Goal: Task Accomplishment & Management: Manage account settings

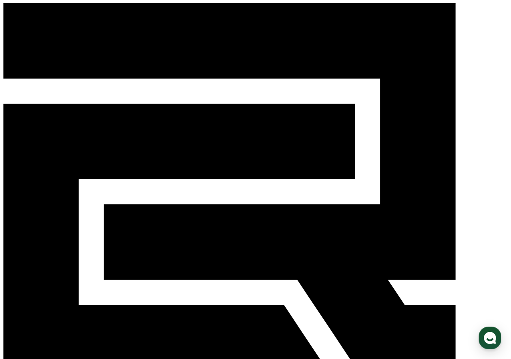
select select "**********"
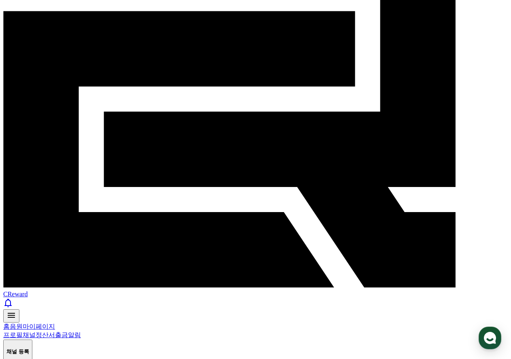
scroll to position [121, 0]
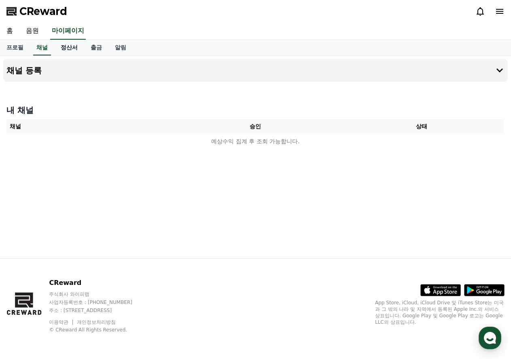
click at [56, 47] on link "정산서" at bounding box center [69, 47] width 30 height 15
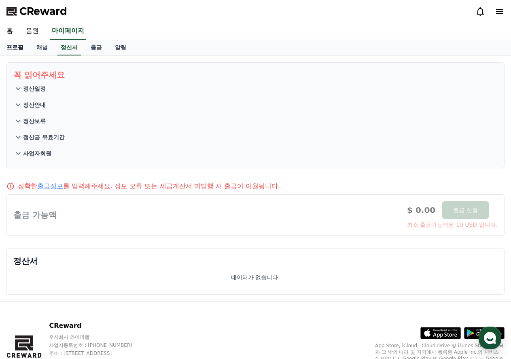
click at [18, 49] on link "프로필" at bounding box center [15, 47] width 30 height 15
select select "**********"
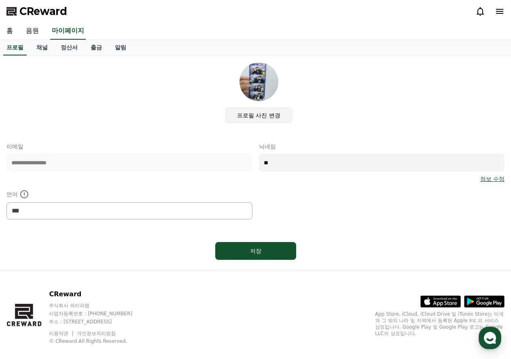
click at [261, 114] on label "프로필 사진 변경" at bounding box center [258, 115] width 67 height 15
click at [0, 0] on input "프로필 사진 변경" at bounding box center [0, 0] width 0 height 0
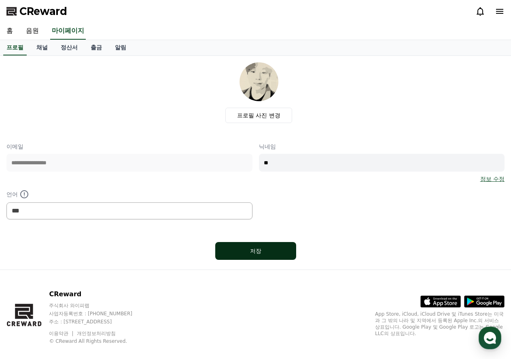
click at [267, 250] on div "저장" at bounding box center [255, 251] width 49 height 8
select select "**********"
click at [39, 52] on link "채널" at bounding box center [42, 47] width 24 height 15
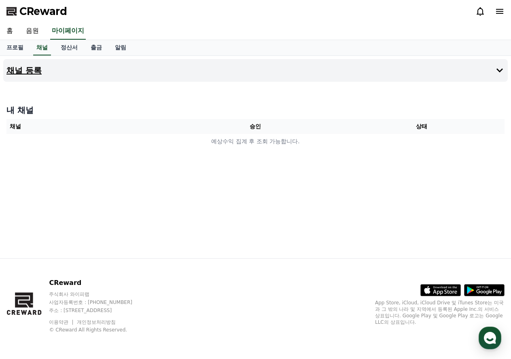
click at [47, 75] on button "채널 등록" at bounding box center [255, 70] width 504 height 23
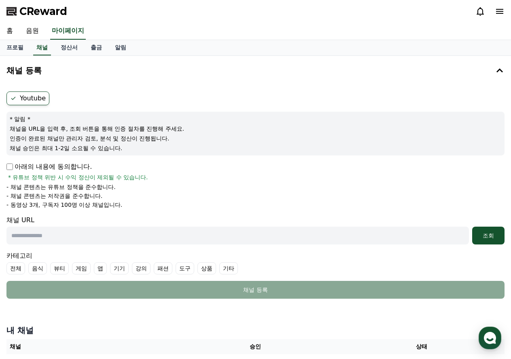
click at [108, 241] on input "text" at bounding box center [237, 236] width 462 height 18
paste input "**********"
type input "**********"
click at [487, 235] on div "조회" at bounding box center [488, 235] width 26 height 8
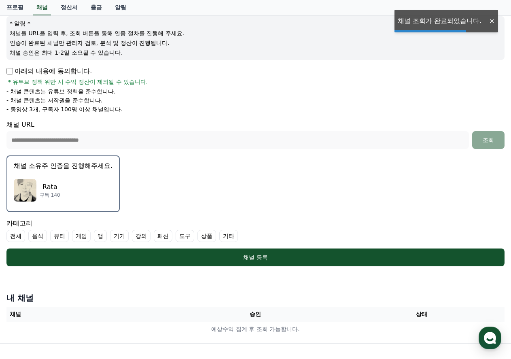
scroll to position [162, 0]
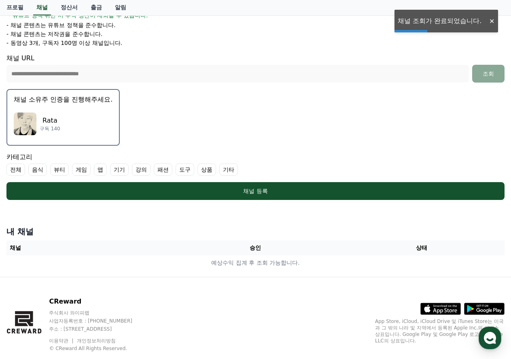
click at [97, 119] on div "Rata 구독 140" at bounding box center [63, 124] width 99 height 32
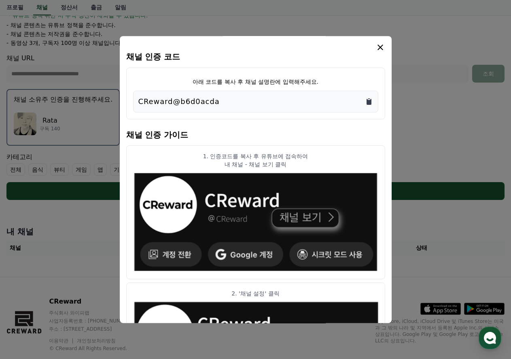
click at [371, 100] on icon "Copy to clipboard" at bounding box center [369, 102] width 5 height 6
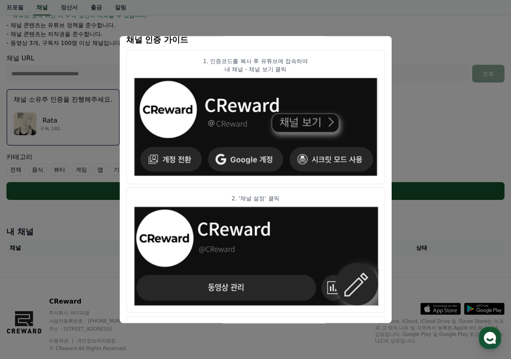
scroll to position [47, 0]
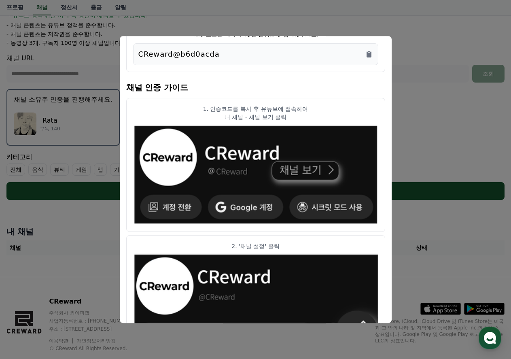
click at [426, 156] on button "close modal" at bounding box center [255, 179] width 511 height 359
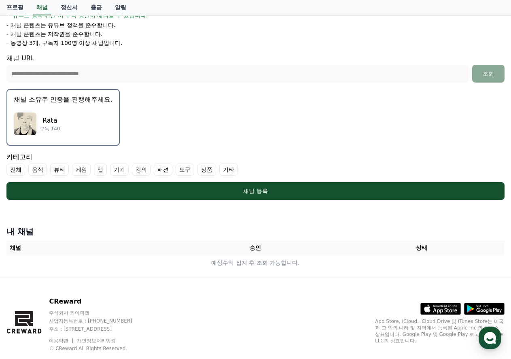
click at [273, 123] on form "**********" at bounding box center [255, 65] width 498 height 270
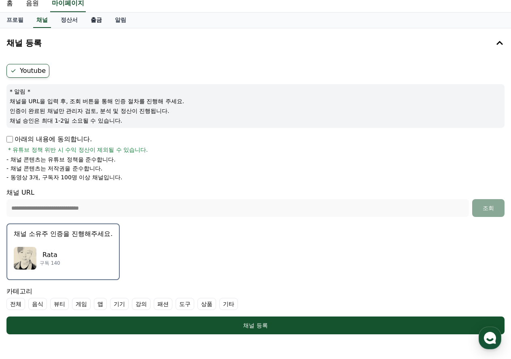
scroll to position [0, 0]
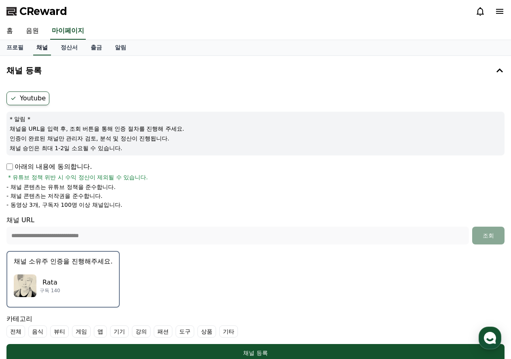
click at [44, 47] on link "채널" at bounding box center [42, 47] width 18 height 15
click at [497, 73] on icon at bounding box center [500, 71] width 10 height 10
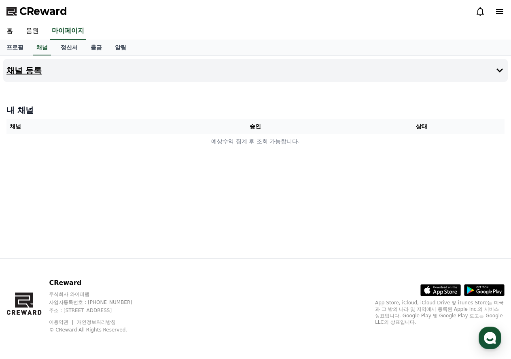
click at [500, 72] on icon at bounding box center [500, 71] width 10 height 10
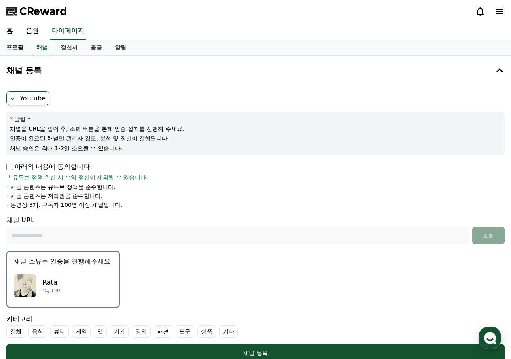
click at [12, 49] on link "프로필" at bounding box center [15, 47] width 30 height 15
select select "**********"
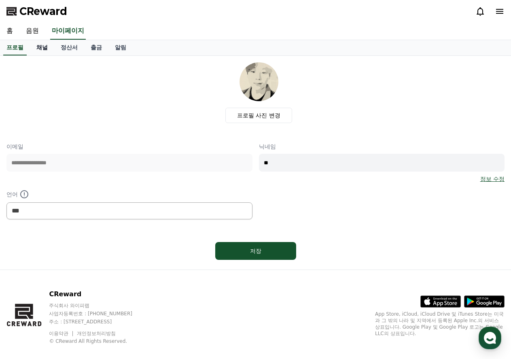
click at [37, 49] on link "채널" at bounding box center [42, 47] width 24 height 15
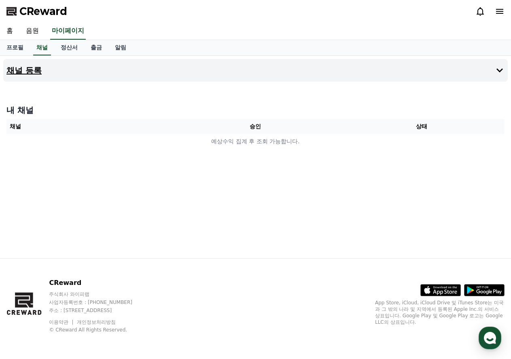
click at [38, 71] on h4 "채널 등록" at bounding box center [23, 70] width 35 height 9
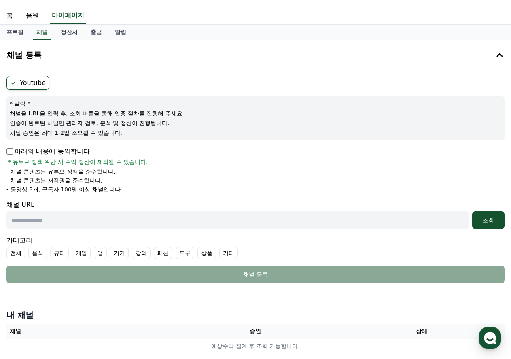
scroll to position [121, 0]
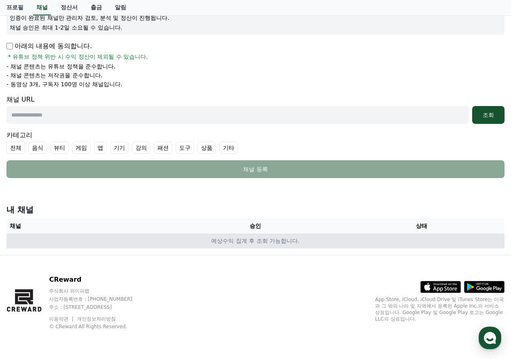
click at [257, 244] on td "예상수익 집계 후 조회 가능합니다." at bounding box center [255, 240] width 498 height 15
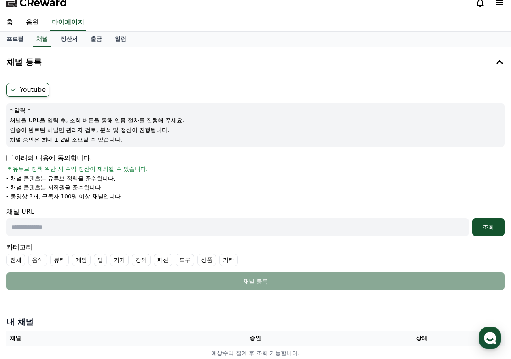
scroll to position [0, 0]
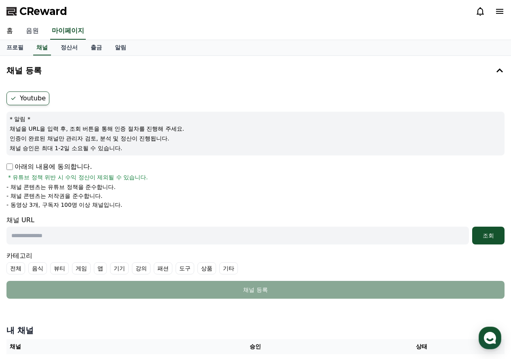
click at [34, 36] on link "음원" at bounding box center [32, 31] width 26 height 17
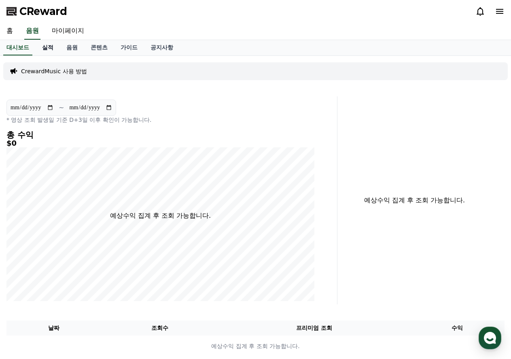
click at [47, 50] on link "실적" at bounding box center [48, 47] width 24 height 15
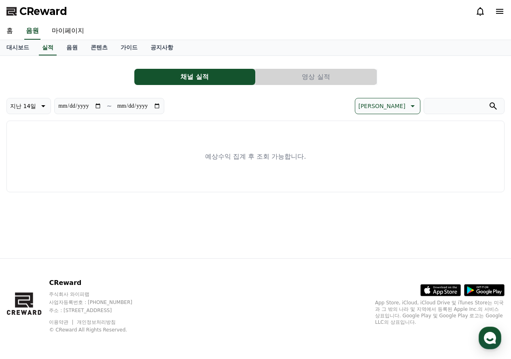
click at [283, 81] on button "영상 실적" at bounding box center [316, 77] width 121 height 16
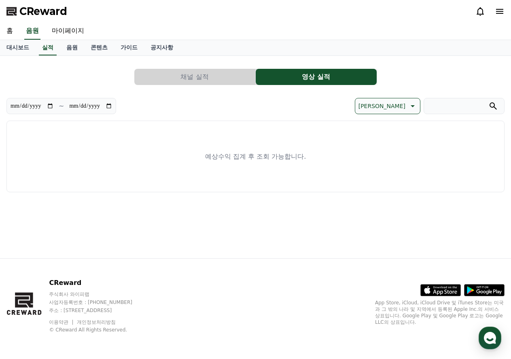
click at [233, 81] on button "채널 실적" at bounding box center [194, 77] width 121 height 16
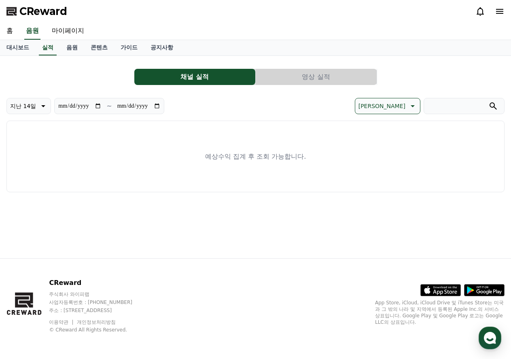
drag, startPoint x: 267, startPoint y: 153, endPoint x: 162, endPoint y: 150, distance: 105.2
click at [162, 150] on div "예상수익 집계 후 조회 가능합니다." at bounding box center [255, 157] width 498 height 72
click at [301, 156] on p "예상수익 집계 후 조회 가능합니다." at bounding box center [255, 157] width 101 height 10
click at [76, 49] on link "음원" at bounding box center [72, 47] width 24 height 15
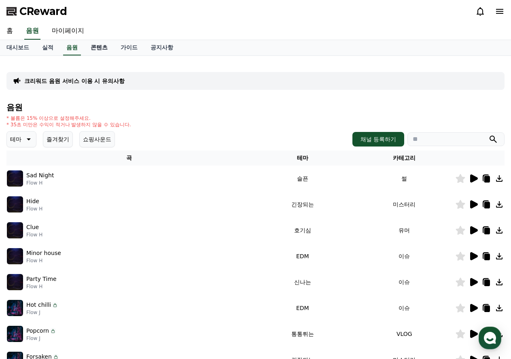
click at [107, 51] on link "콘텐츠" at bounding box center [99, 47] width 30 height 15
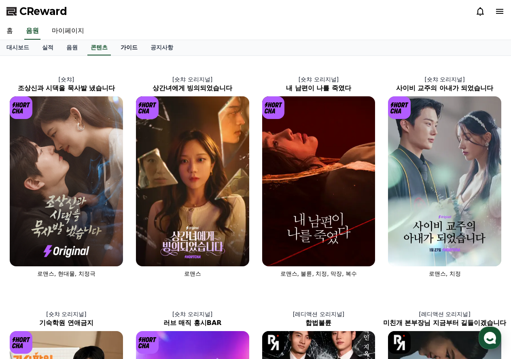
click at [133, 47] on link "가이드" at bounding box center [129, 47] width 30 height 15
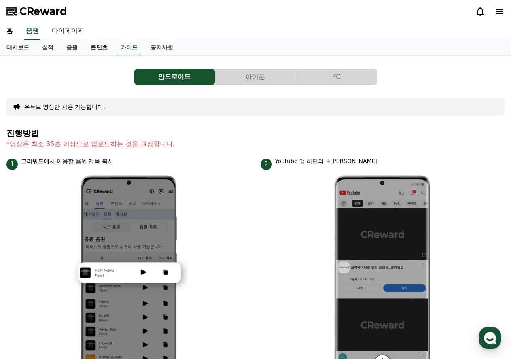
click at [104, 52] on link "콘텐츠" at bounding box center [99, 47] width 30 height 15
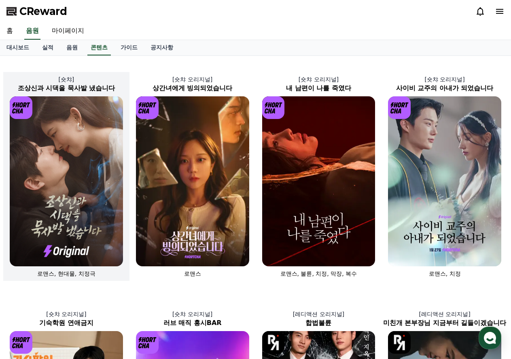
click at [85, 164] on img at bounding box center [66, 181] width 113 height 170
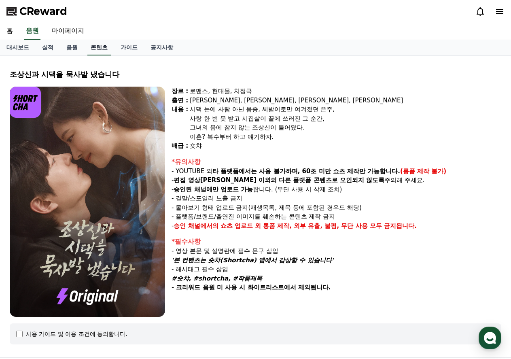
click at [89, 44] on link "콘텐츠" at bounding box center [98, 47] width 23 height 15
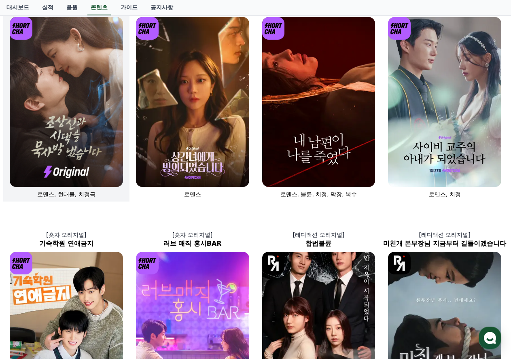
scroll to position [40, 0]
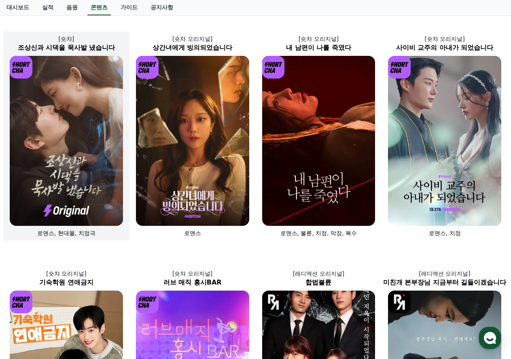
click at [75, 173] on img at bounding box center [66, 141] width 113 height 170
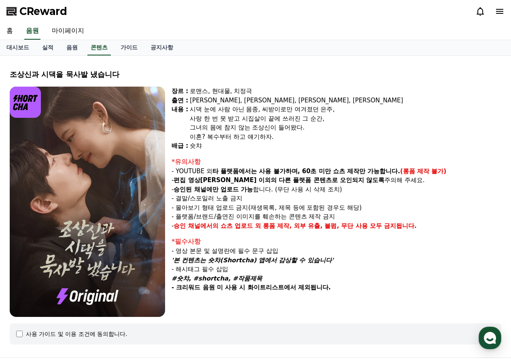
drag, startPoint x: 176, startPoint y: 170, endPoint x: 286, endPoint y: 195, distance: 112.0
click at [261, 181] on div "*유의사항 - YOUTUBE 외 타 플랫폼에서는 사용 불가하며, 60초 미만 쇼츠 제작만 가능합니다. (롱폼 제작 불가) - 편집 영상이 숏챠…" at bounding box center [337, 194] width 330 height 74
click at [287, 200] on p "- 결말/스포일러 노출 금지" at bounding box center [337, 198] width 330 height 9
